Goal: Task Accomplishment & Management: Manage account settings

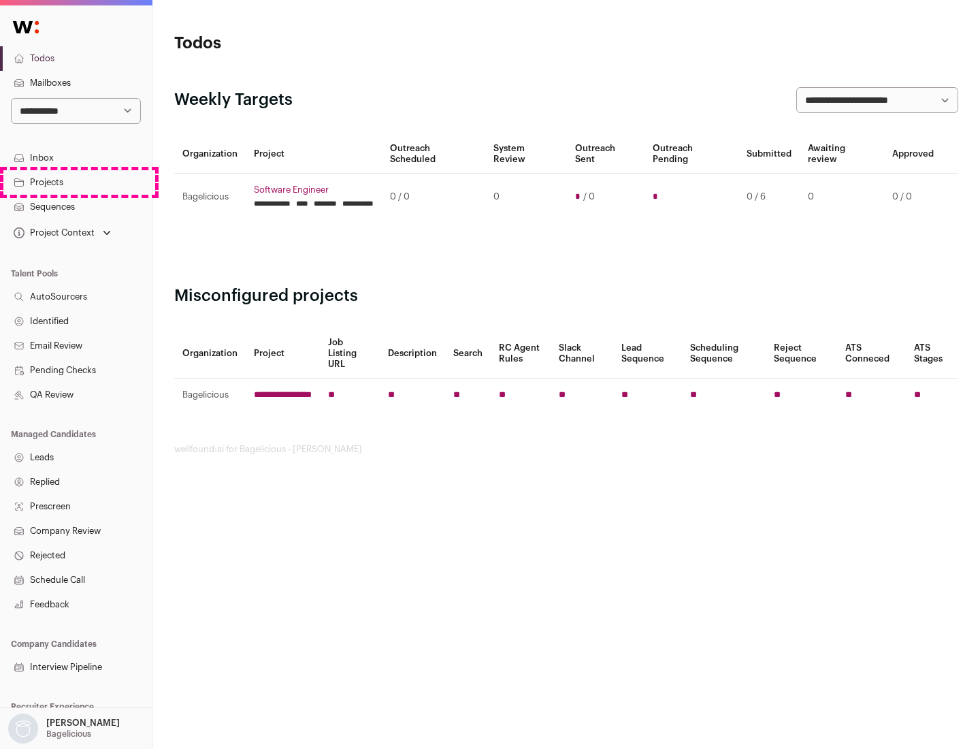
click at [76, 182] on link "Projects" at bounding box center [76, 182] width 152 height 25
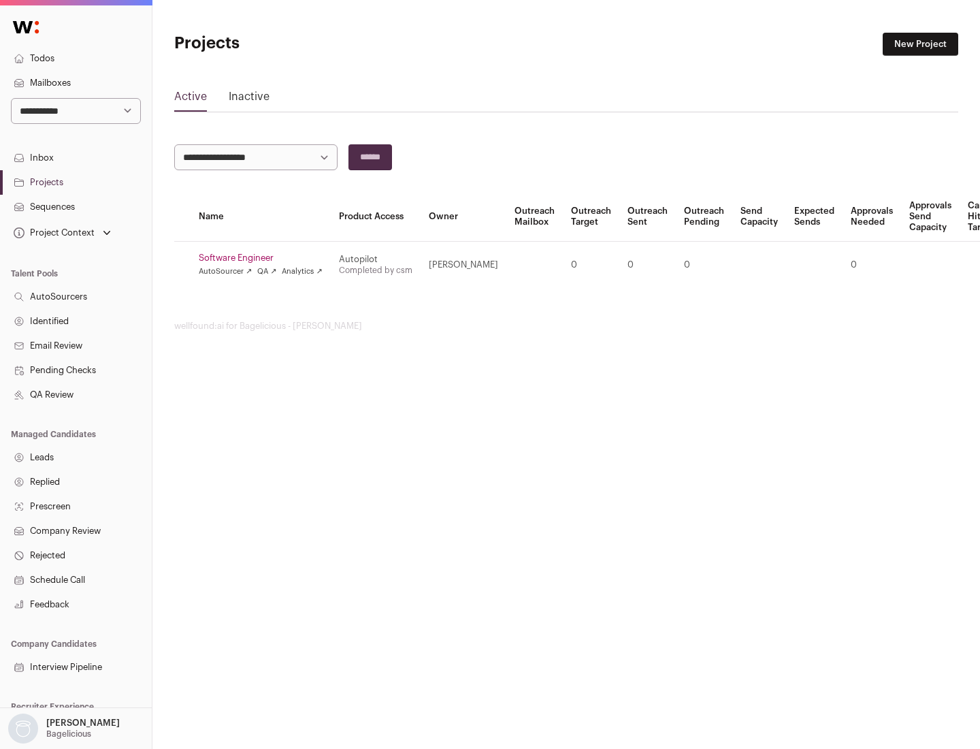
click at [265, 258] on link "Software Engineer" at bounding box center [261, 258] width 124 height 11
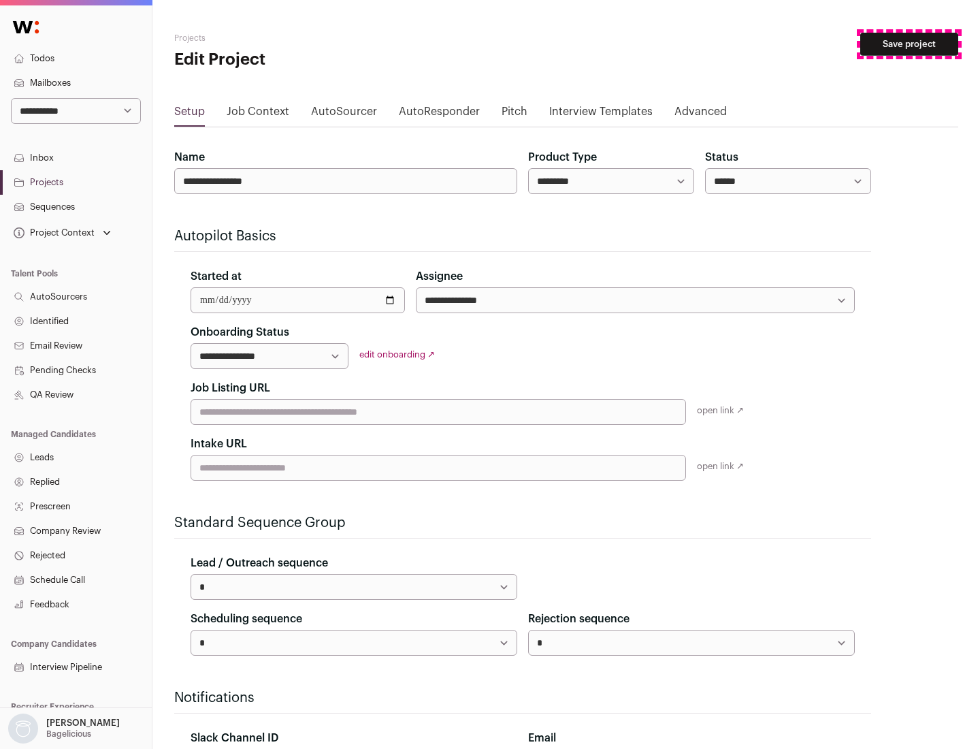
click at [910, 44] on button "Save project" at bounding box center [910, 44] width 98 height 23
